Goal: Information Seeking & Learning: Learn about a topic

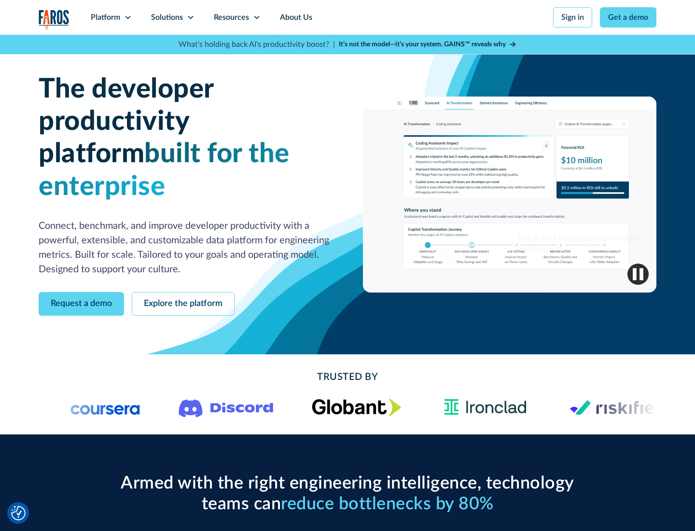
click at [127, 17] on icon at bounding box center [128, 18] width 8 height 8
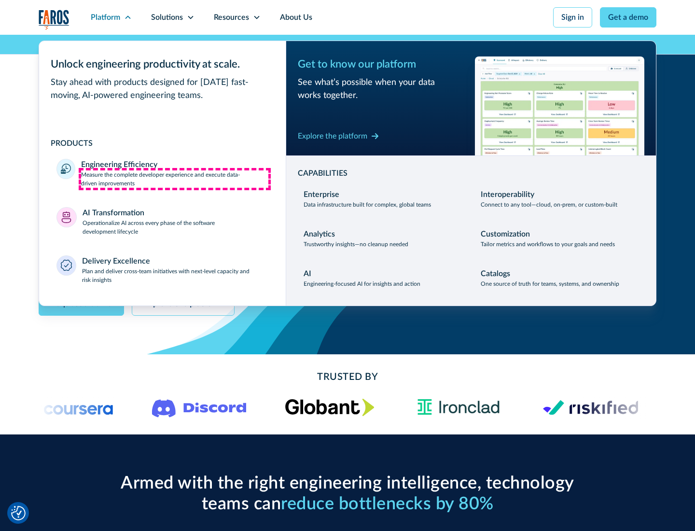
click at [175, 179] on p "Measure the complete developer experience and execute data-driven improvements" at bounding box center [174, 178] width 187 height 17
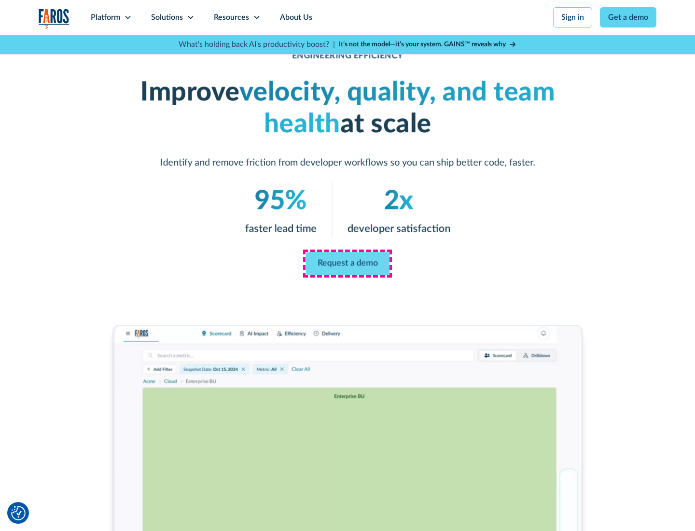
click at [348, 264] on link "Request a demo" at bounding box center [348, 263] width 84 height 23
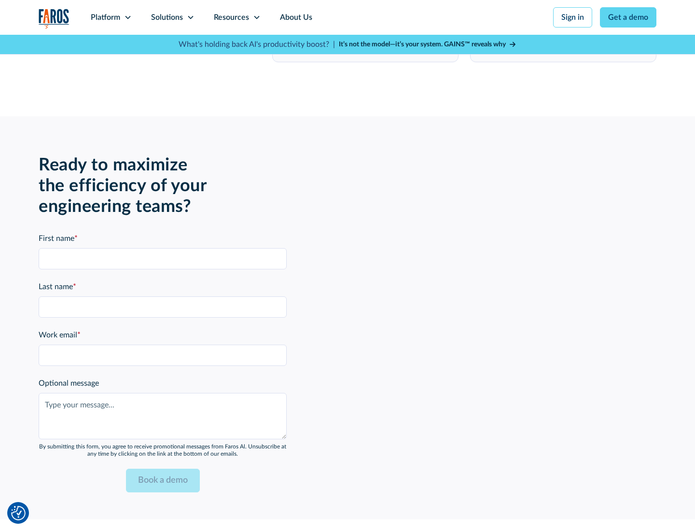
click at [127, 17] on icon at bounding box center [128, 18] width 8 height 8
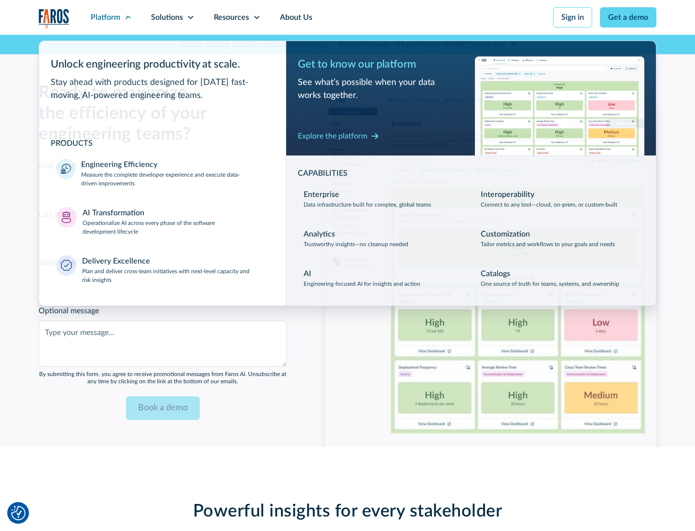
scroll to position [2118, 0]
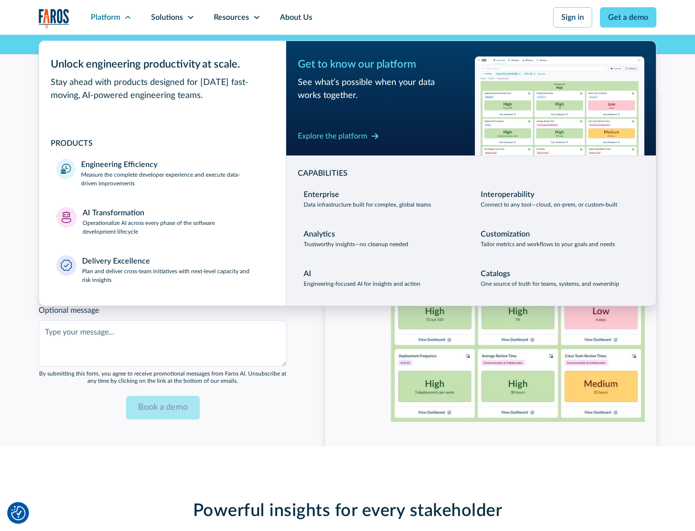
click at [175, 221] on p "Operationalize AI across every phase of the software development lifecycle" at bounding box center [176, 227] width 186 height 17
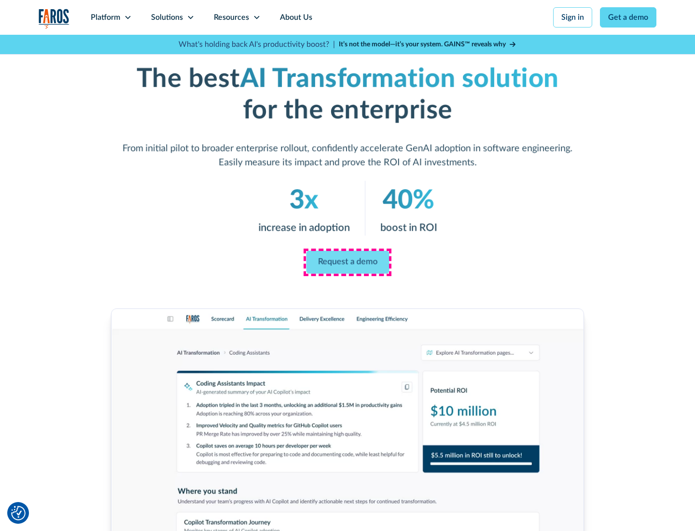
click at [348, 262] on link "Request a demo" at bounding box center [347, 262] width 83 height 23
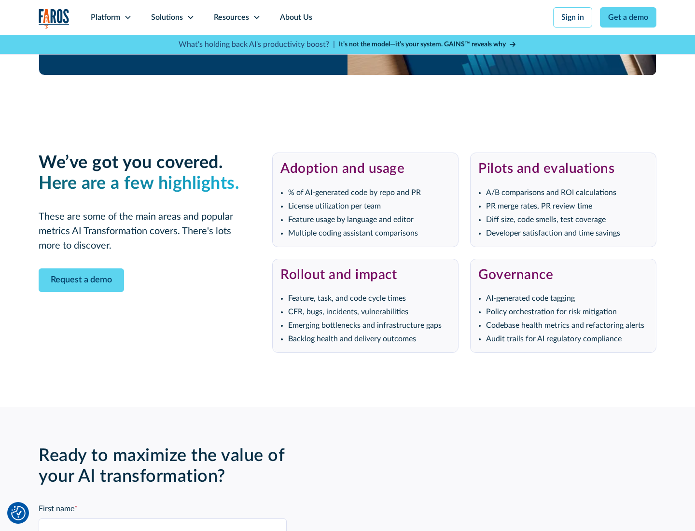
click at [111, 17] on div "Platform" at bounding box center [105, 18] width 29 height 12
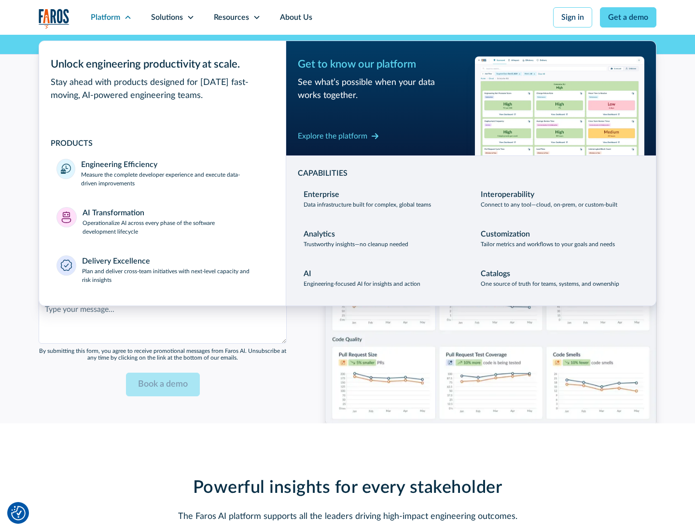
scroll to position [2350, 0]
click at [333, 136] on div "Explore the platform" at bounding box center [333, 136] width 70 height 12
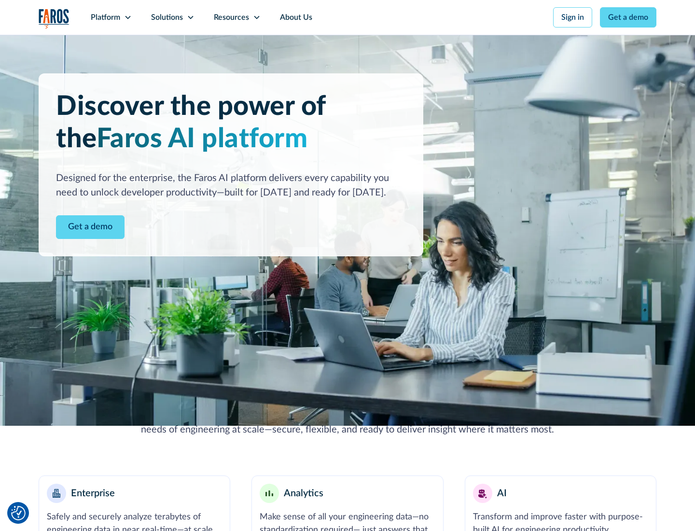
click at [90, 227] on link "Get a demo" at bounding box center [90, 227] width 69 height 24
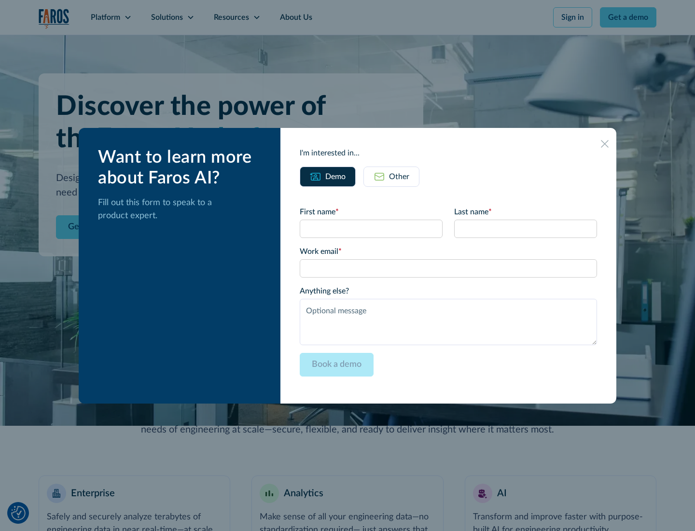
click at [399, 176] on div "Other" at bounding box center [399, 177] width 20 height 12
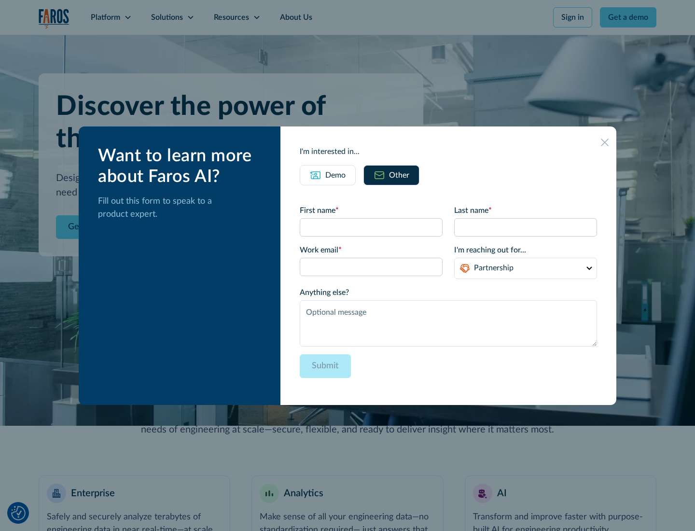
click at [336, 175] on div "Demo" at bounding box center [335, 175] width 20 height 12
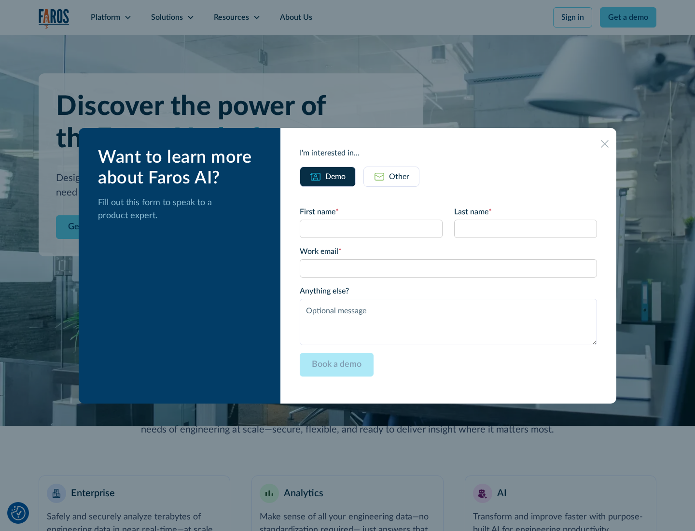
click at [605, 143] on icon at bounding box center [605, 144] width 8 height 8
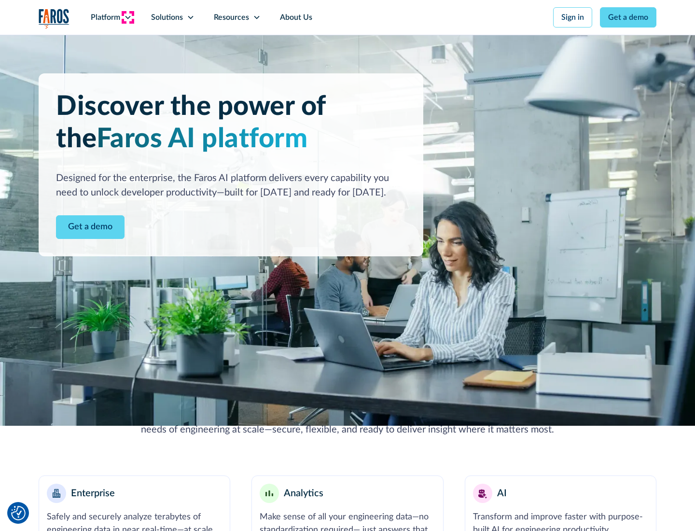
click at [127, 17] on icon at bounding box center [128, 18] width 8 height 8
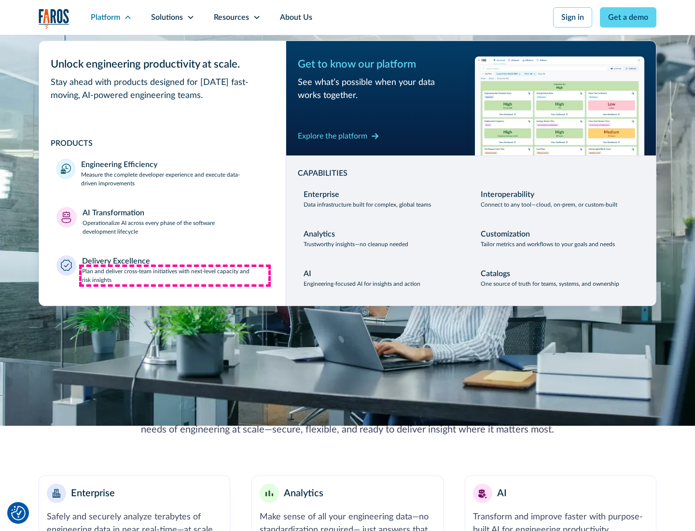
click at [175, 275] on p "Plan and deliver cross-team initiatives with next-level capacity and risk insig…" at bounding box center [175, 275] width 187 height 17
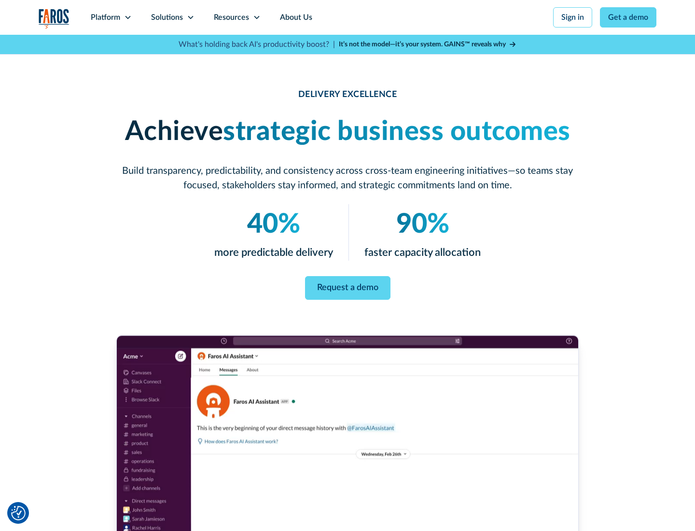
click at [190, 17] on icon at bounding box center [191, 18] width 8 height 8
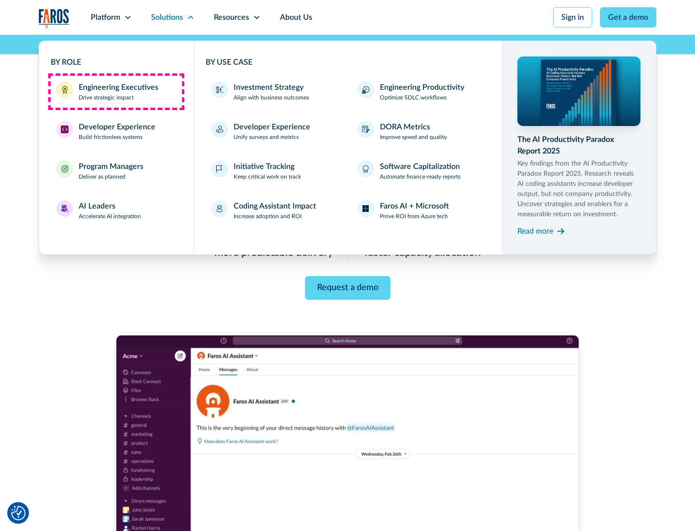
click at [116, 92] on div "Engineering Executives" at bounding box center [119, 88] width 80 height 12
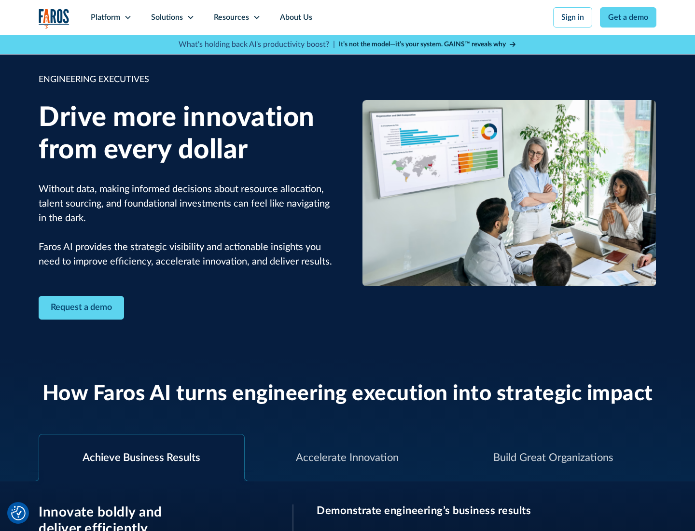
click at [190, 17] on icon at bounding box center [191, 18] width 8 height 8
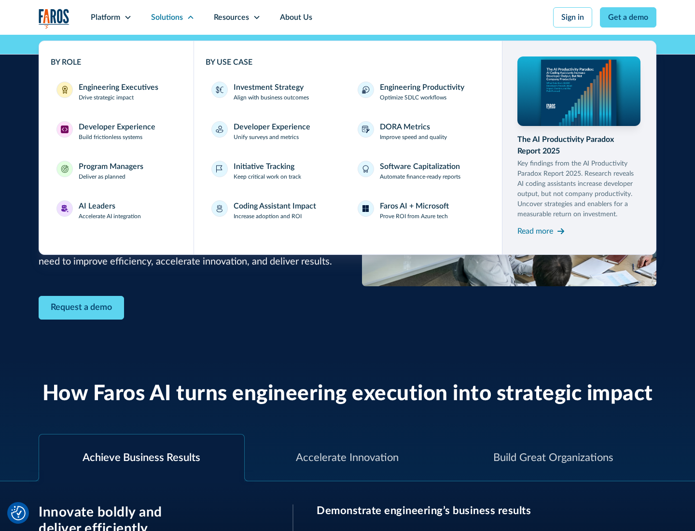
click at [116, 127] on div "Developer Experience" at bounding box center [117, 127] width 77 height 12
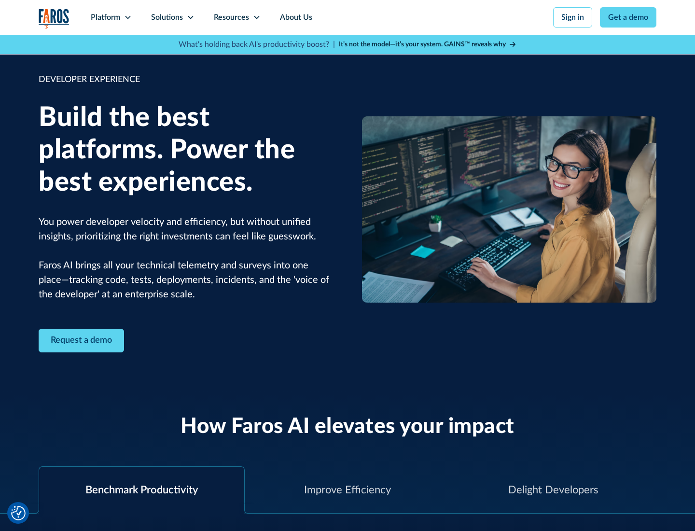
click at [172, 17] on div "Solutions" at bounding box center [167, 18] width 32 height 12
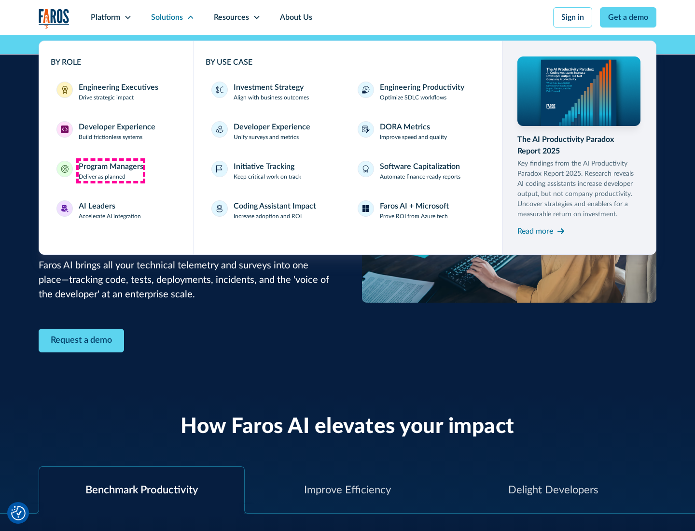
click at [111, 171] on div "Program Managers" at bounding box center [111, 167] width 65 height 12
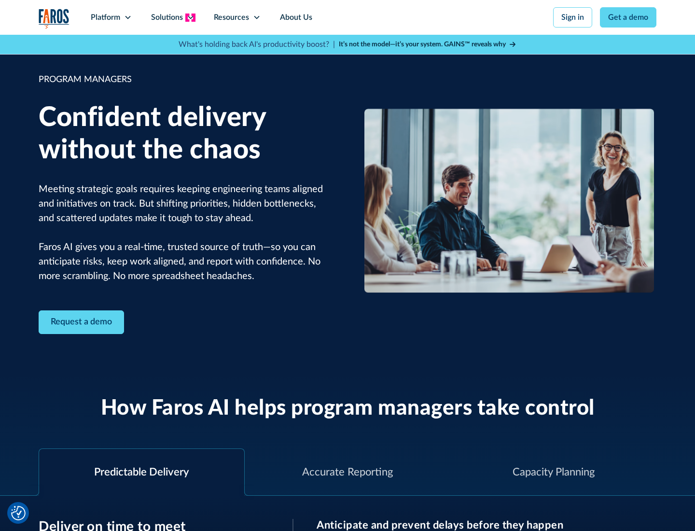
click at [190, 17] on icon at bounding box center [191, 18] width 8 height 8
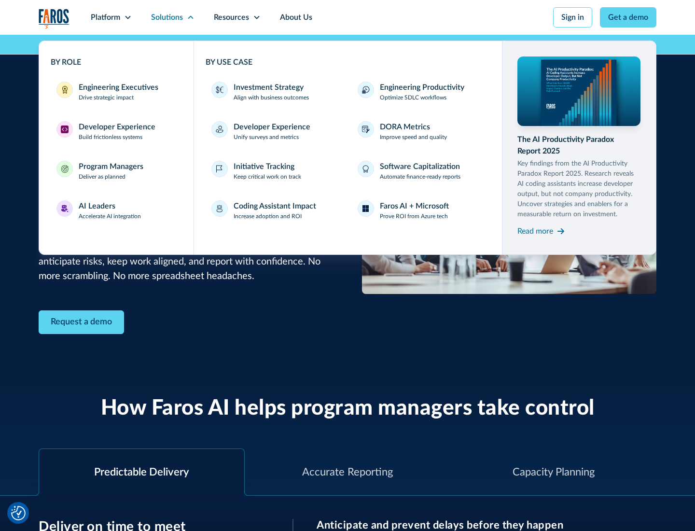
click at [110, 211] on div "AI Leaders" at bounding box center [97, 206] width 37 height 12
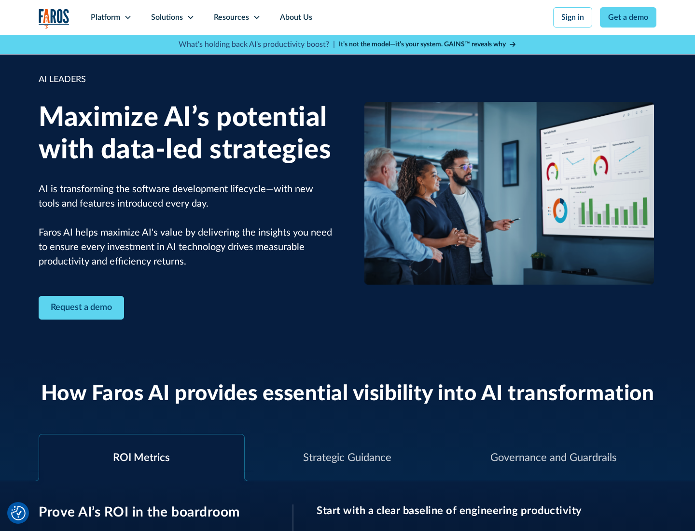
click at [190, 17] on icon at bounding box center [191, 18] width 8 height 8
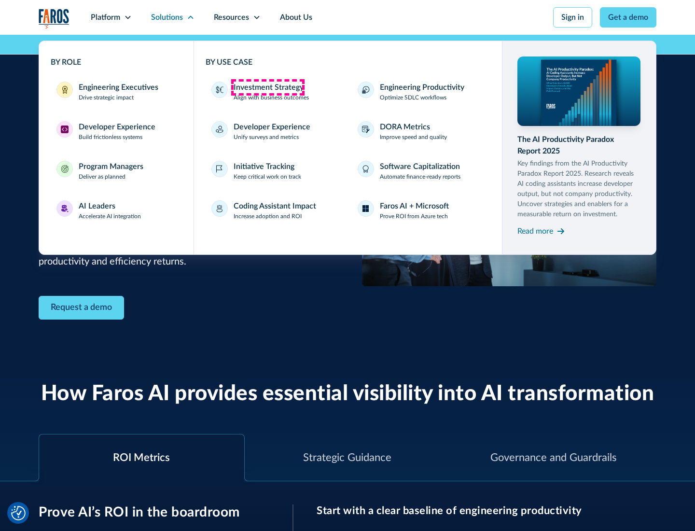
click at [267, 87] on div "Investment Strategy" at bounding box center [269, 88] width 70 height 12
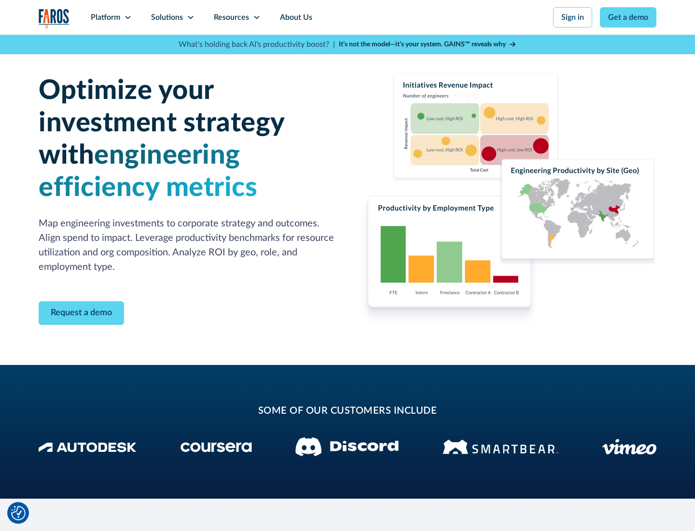
click at [190, 17] on icon at bounding box center [191, 18] width 8 height 8
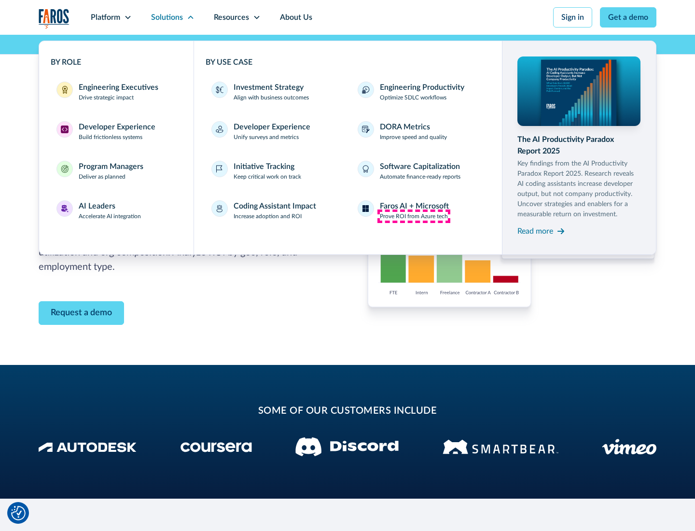
click at [414, 216] on p "Prove ROI from Azure tech" at bounding box center [414, 216] width 68 height 9
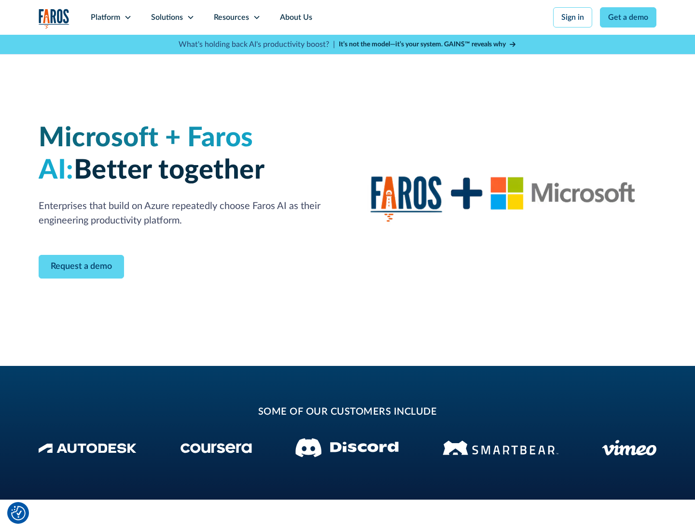
click at [190, 17] on icon at bounding box center [191, 18] width 8 height 8
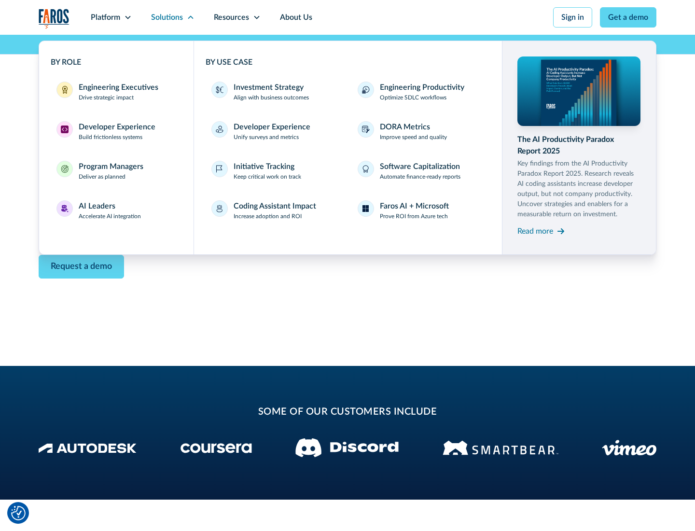
click at [535, 231] on div "Read more" at bounding box center [536, 231] width 36 height 12
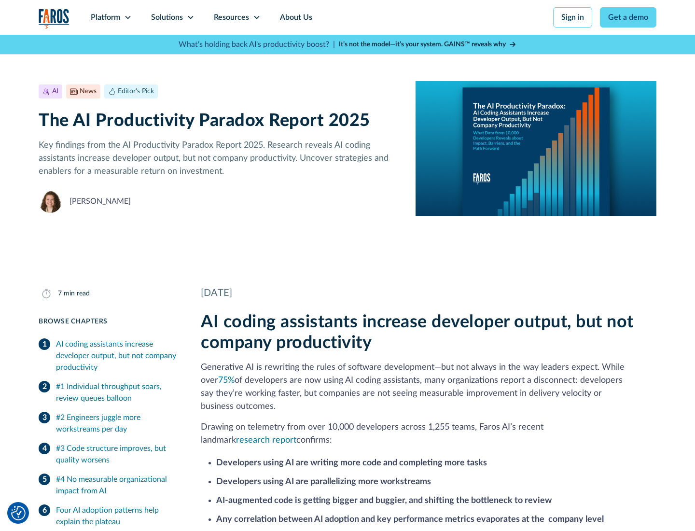
click at [256, 17] on icon at bounding box center [257, 18] width 8 height 8
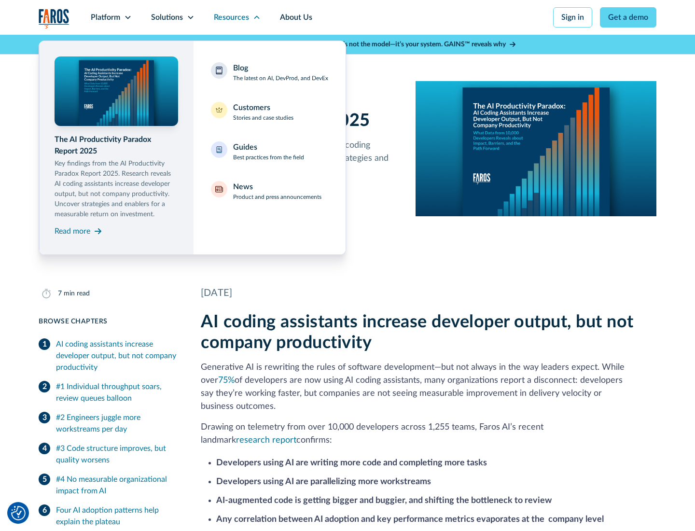
click at [281, 72] on div "Blog The latest on AI, DevProd, and DevEx" at bounding box center [280, 72] width 95 height 20
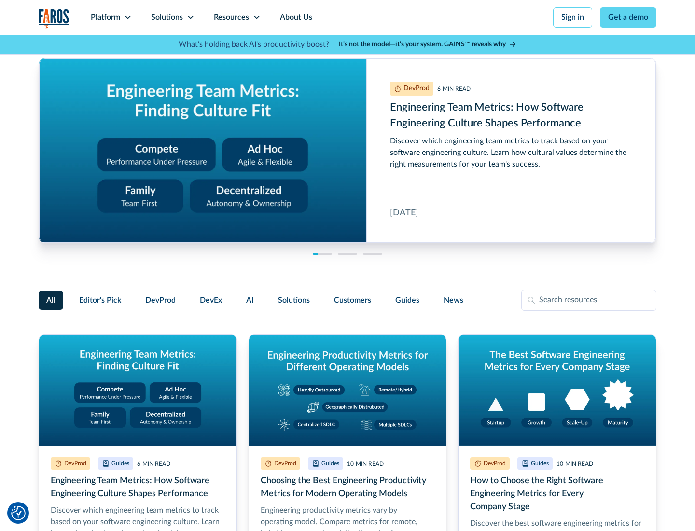
click at [629, 17] on link "Get a demo" at bounding box center [628, 17] width 56 height 20
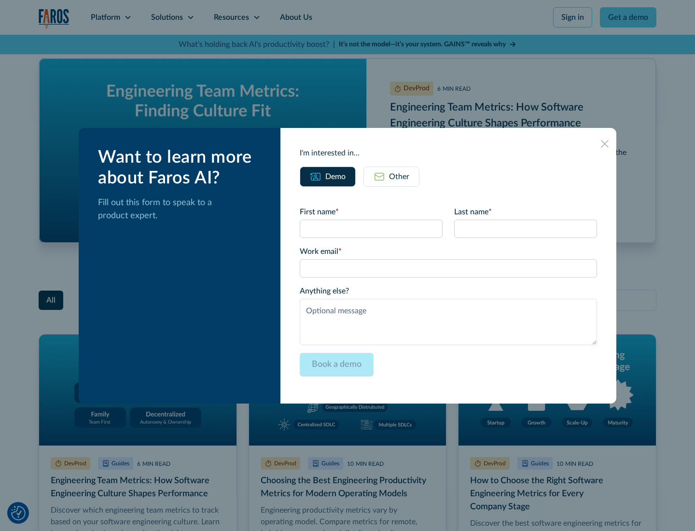
click at [392, 176] on div "Other" at bounding box center [399, 177] width 20 height 12
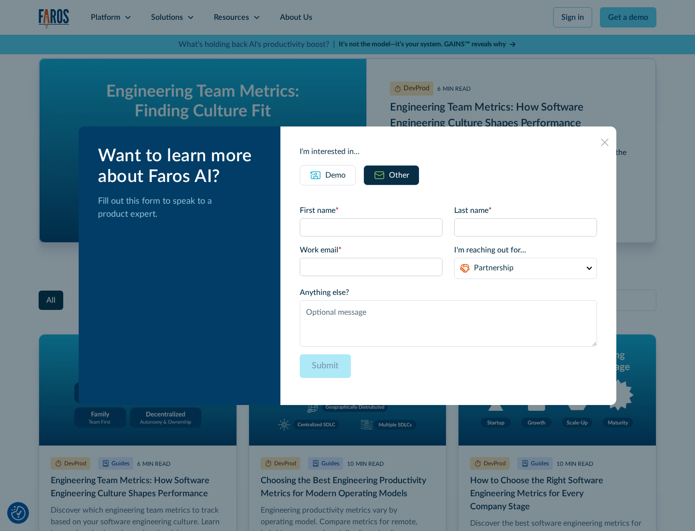
click at [605, 142] on icon at bounding box center [605, 143] width 8 height 8
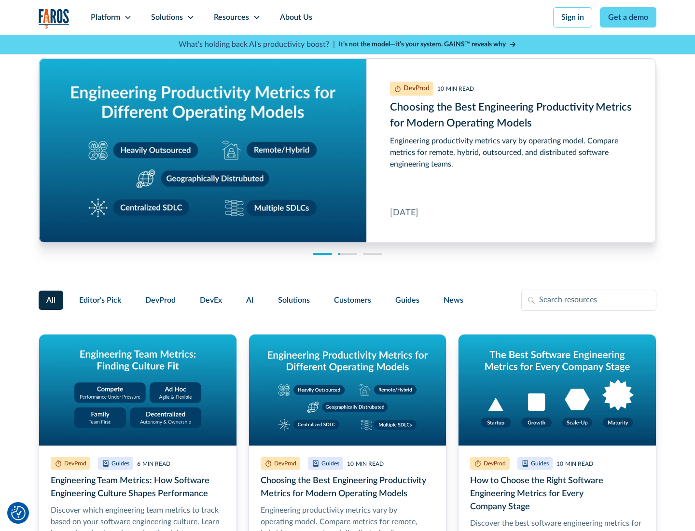
click at [295, 17] on link "About Us" at bounding box center [296, 17] width 52 height 35
